Goal: Task Accomplishment & Management: Manage account settings

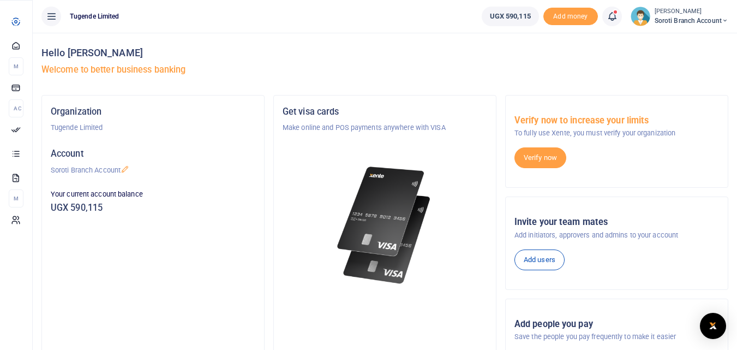
click at [0, 0] on span "Approvals" at bounding box center [0, 0] width 0 height 0
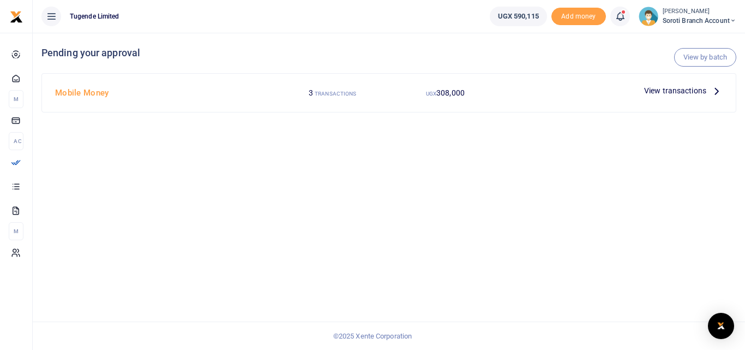
click at [714, 91] on icon at bounding box center [717, 91] width 12 height 12
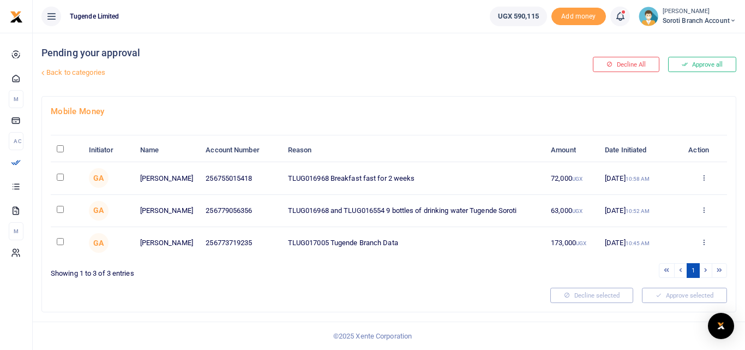
click at [703, 59] on button "Approve all" at bounding box center [702, 64] width 68 height 15
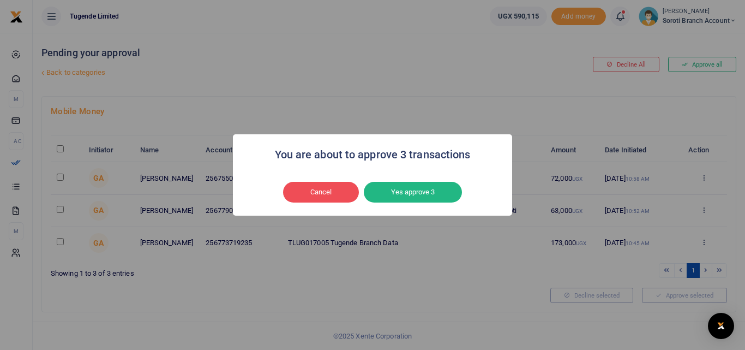
click at [398, 262] on div "You are about to approve 3 transactions × Cancel No Yes approve 3" at bounding box center [372, 175] width 745 height 350
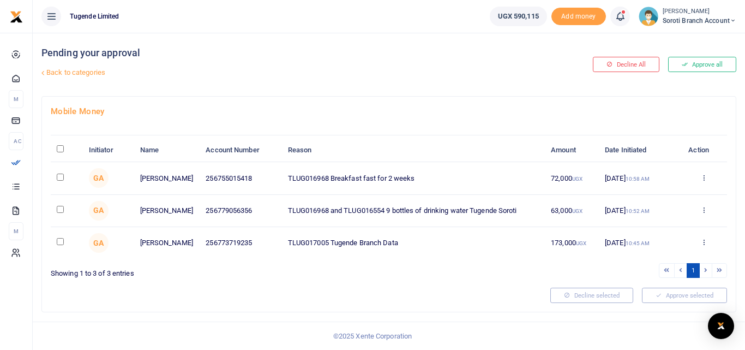
click at [697, 67] on button "Approve all" at bounding box center [702, 64] width 68 height 15
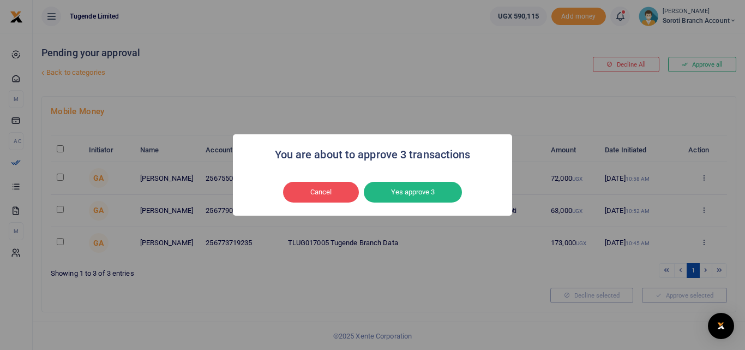
click at [415, 191] on button "Yes approve 3" at bounding box center [413, 192] width 98 height 21
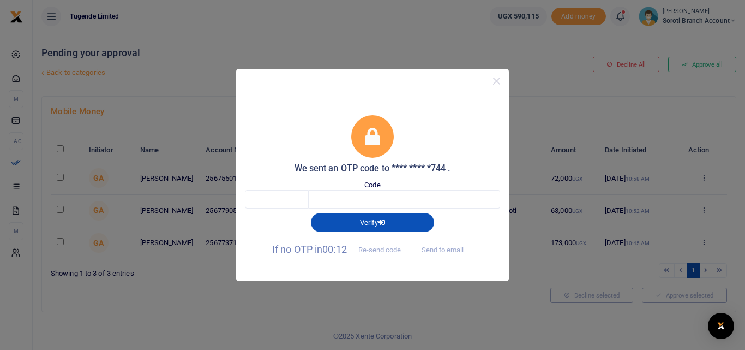
click at [447, 250] on span "Send to email" at bounding box center [442, 248] width 61 height 11
click at [368, 221] on button "Verify" at bounding box center [372, 222] width 123 height 19
click at [433, 252] on button "Send to email" at bounding box center [442, 249] width 61 height 19
click at [275, 204] on input "text" at bounding box center [277, 199] width 64 height 19
type input "4"
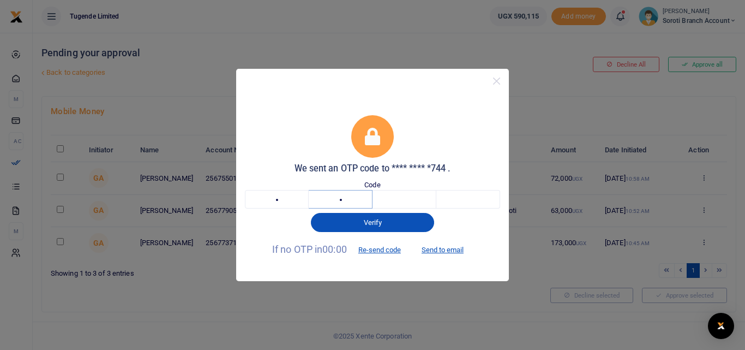
type input "5"
type input "6"
type input "4"
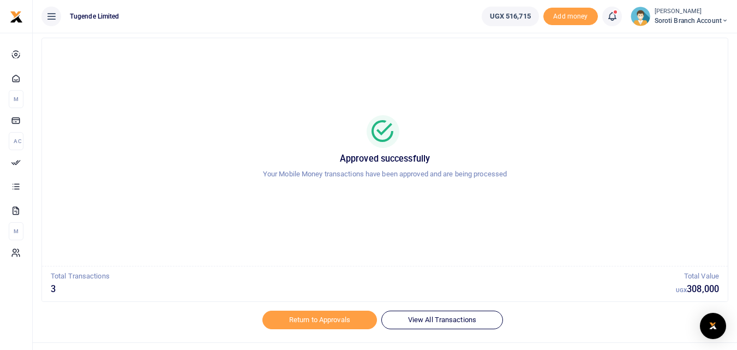
scroll to position [44, 0]
